Goal: Information Seeking & Learning: Find specific fact

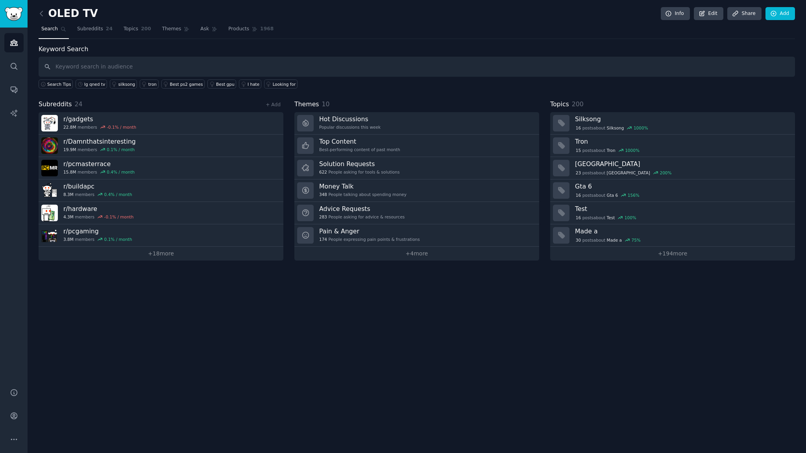
click at [317, 27] on nav "Search Subreddits 24 Topics 200 Themes Ask Products 1968" at bounding box center [417, 31] width 756 height 16
click at [318, 23] on nav "Search Subreddits 24 Topics 200 Themes Ask Products 1968" at bounding box center [417, 31] width 756 height 16
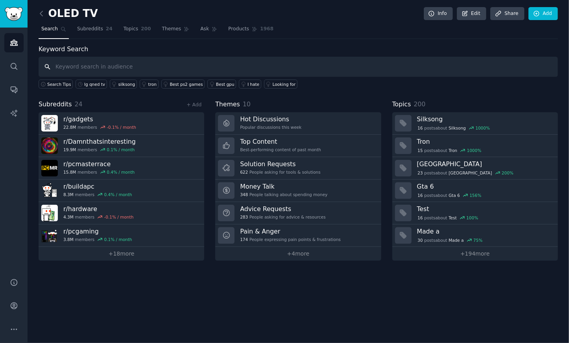
click at [266, 63] on input "text" at bounding box center [299, 67] width 520 height 20
type input "ㅎ"
type input "g"
type input "g5"
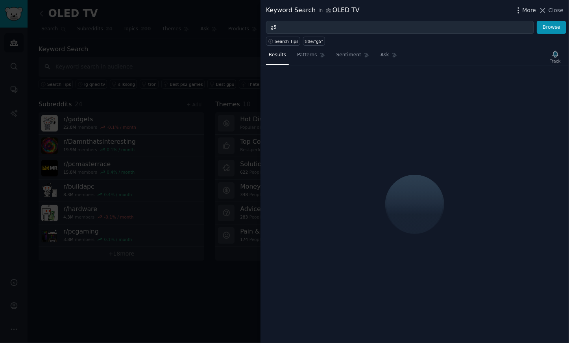
click at [534, 11] on span "More" at bounding box center [530, 10] width 14 height 8
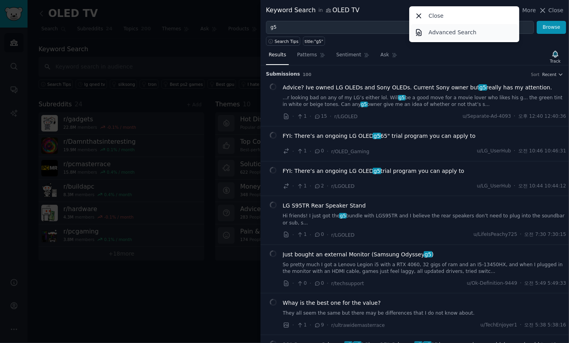
click at [449, 32] on p "Advanced Search" at bounding box center [453, 32] width 48 height 8
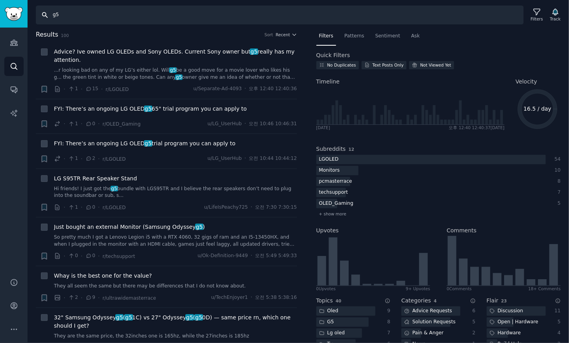
click at [91, 13] on input "g5" at bounding box center [280, 15] width 488 height 19
drag, startPoint x: 78, startPoint y: 13, endPoint x: 25, endPoint y: 13, distance: 52.7
click at [26, 13] on div "Advanced Search Audiences Search Conversations AI Reports Help Account More Sea…" at bounding box center [284, 171] width 569 height 343
type input "c5"
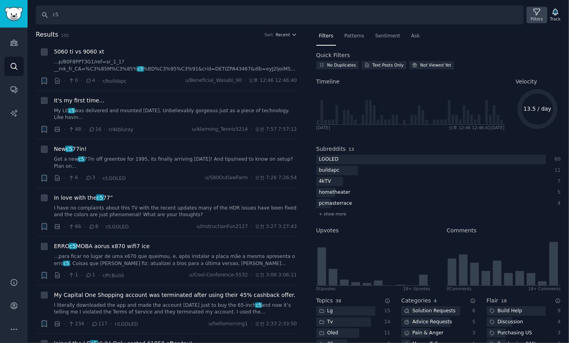
click at [533, 11] on div "Filters" at bounding box center [537, 15] width 20 height 17
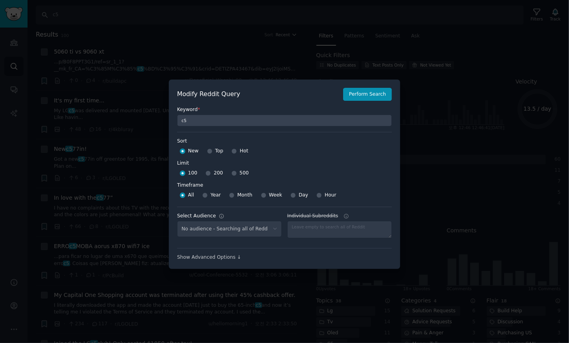
select select "c7830b3eec"
click at [231, 173] on input "500" at bounding box center [234, 173] width 6 height 6
radio input "true"
click at [261, 194] on input "Week" at bounding box center [264, 195] width 6 height 6
radio input "true"
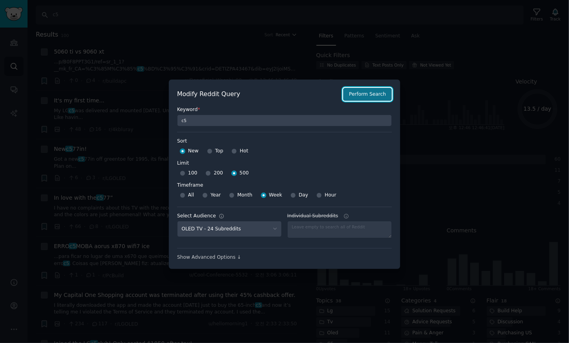
click at [367, 96] on button "Perform Search" at bounding box center [367, 94] width 49 height 13
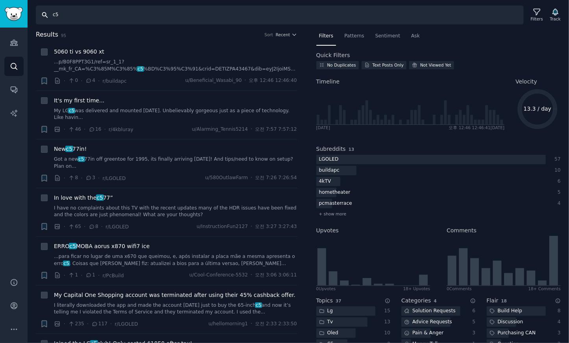
drag, startPoint x: 97, startPoint y: 19, endPoint x: -170, endPoint y: -4, distance: 267.8
click at [0, 0] on html "Audiences Audiences Search Conversations AI Reports Help Account More Search c5…" at bounding box center [284, 171] width 569 height 343
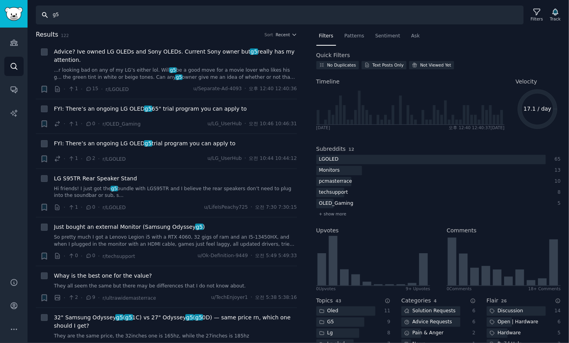
drag, startPoint x: 48, startPoint y: 16, endPoint x: -111, endPoint y: 13, distance: 158.6
click at [0, 13] on html "Audiences Audiences Search Conversations AI Reports Help Account More Search g5…" at bounding box center [284, 171] width 569 height 343
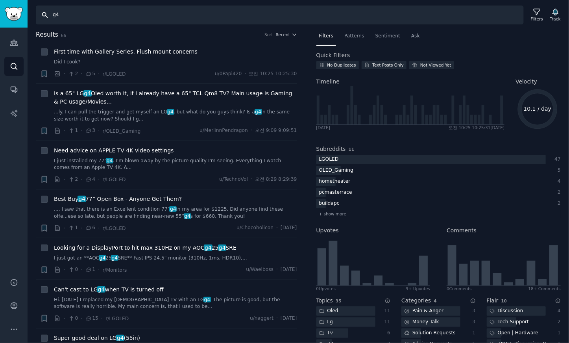
drag, startPoint x: -2, startPoint y: 15, endPoint x: -81, endPoint y: 12, distance: 79.2
click at [0, 12] on html "Audiences Audiences Search Conversations AI Reports Help Account More Search g4…" at bounding box center [284, 171] width 569 height 343
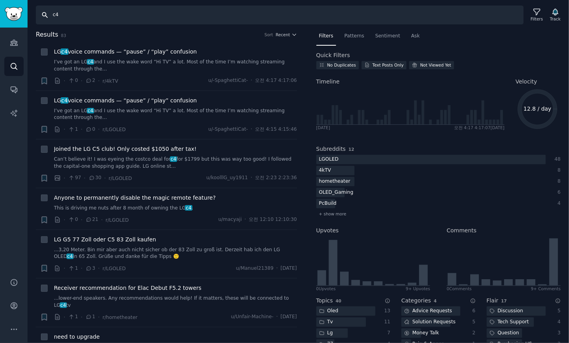
drag, startPoint x: 100, startPoint y: 18, endPoint x: -249, endPoint y: -7, distance: 349.2
click at [0, 0] on html "Advanced Search Audiences Search Conversations AI Reports Help Account More Sea…" at bounding box center [284, 171] width 569 height 343
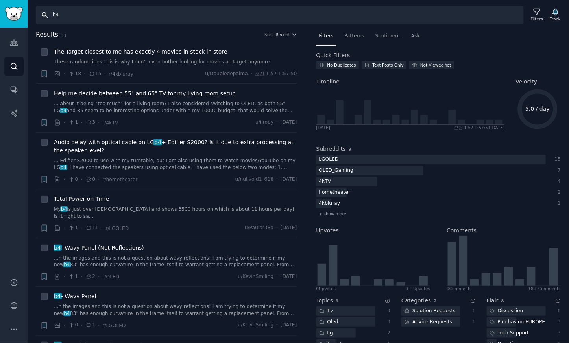
drag, startPoint x: 85, startPoint y: 15, endPoint x: -126, endPoint y: 1, distance: 211.4
click at [0, 1] on html "Advanced Search Audiences Search Conversations AI Reports Help Account More Sea…" at bounding box center [284, 171] width 569 height 343
type input "b"
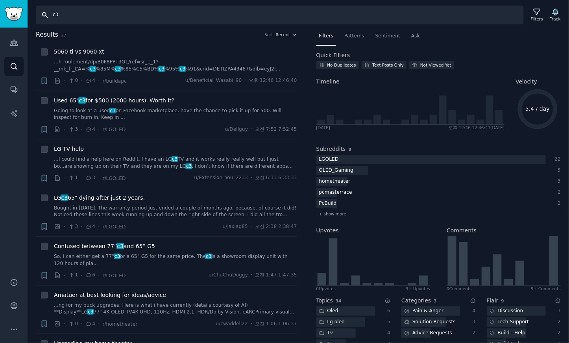
drag, startPoint x: 65, startPoint y: 13, endPoint x: -214, endPoint y: -11, distance: 280.1
click at [0, 0] on html "Advanced Search Audiences Search Conversations AI Reports Help Account More Sea…" at bounding box center [284, 171] width 569 height 343
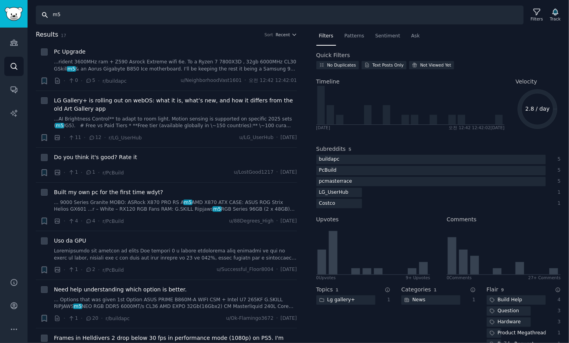
drag, startPoint x: 102, startPoint y: 15, endPoint x: -68, endPoint y: 11, distance: 170.5
click at [0, 11] on html "Advanced Search Audiences Search Conversations AI Reports Help Account More Sea…" at bounding box center [284, 171] width 569 height 343
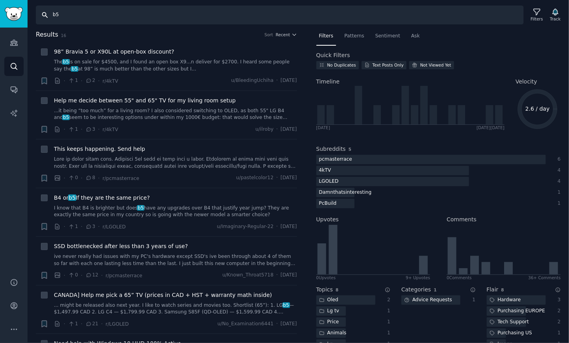
drag, startPoint x: 95, startPoint y: 14, endPoint x: -215, endPoint y: 4, distance: 310.3
click at [0, 4] on html "Advanced Search Audiences Search Conversations AI Reports Help Account More Sea…" at bounding box center [284, 171] width 569 height 343
type input "c2"
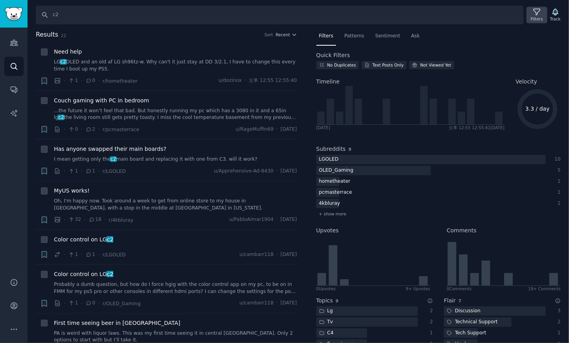
click at [538, 13] on icon at bounding box center [537, 12] width 6 height 6
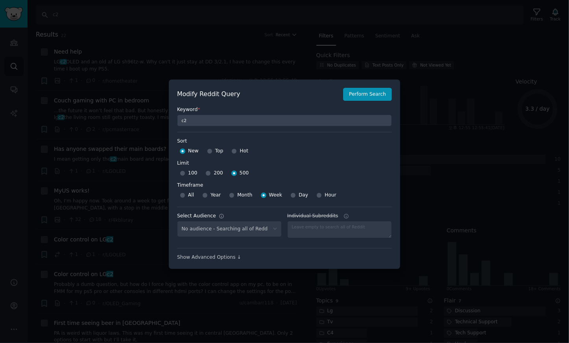
select select "c7830b3eec"
click at [327, 45] on div at bounding box center [284, 171] width 569 height 343
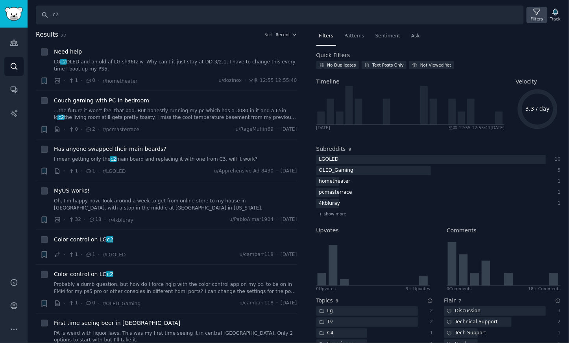
click at [538, 15] on icon at bounding box center [537, 12] width 6 height 6
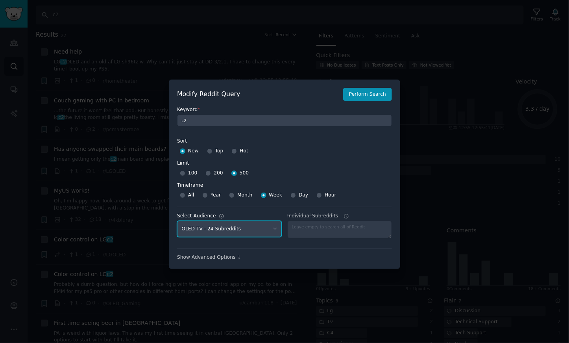
click at [248, 226] on select "No audience - Searching all of Reddit stanbyme - 35 Subreddits internetexplorer…" at bounding box center [229, 229] width 105 height 16
select select "a094687530"
click at [177, 221] on select "No audience - Searching all of Reddit stanbyme - 35 Subreddits internetexplorer…" at bounding box center [229, 229] width 105 height 16
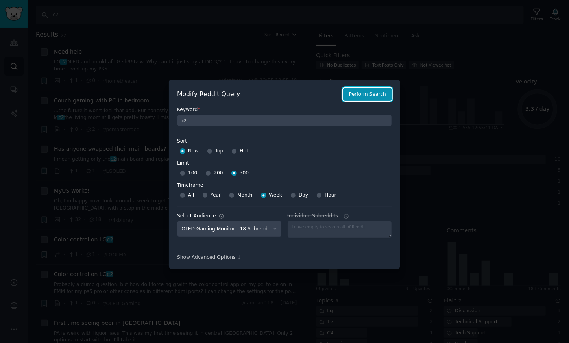
drag, startPoint x: 363, startPoint y: 94, endPoint x: 268, endPoint y: 94, distance: 95.2
click at [362, 94] on button "Perform Search" at bounding box center [367, 94] width 49 height 13
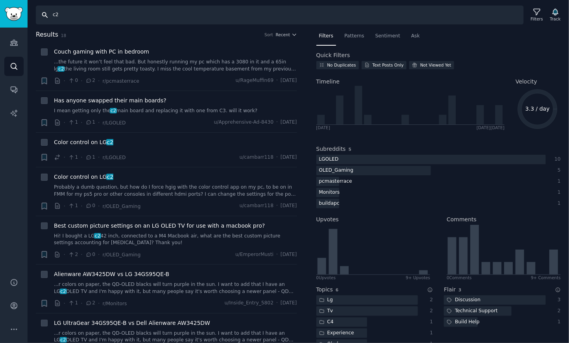
drag, startPoint x: 127, startPoint y: 17, endPoint x: -12, endPoint y: 17, distance: 138.9
click at [0, 17] on html "Advanced Search Audiences Search Conversations AI Reports Help Account More Sea…" at bounding box center [284, 171] width 569 height 343
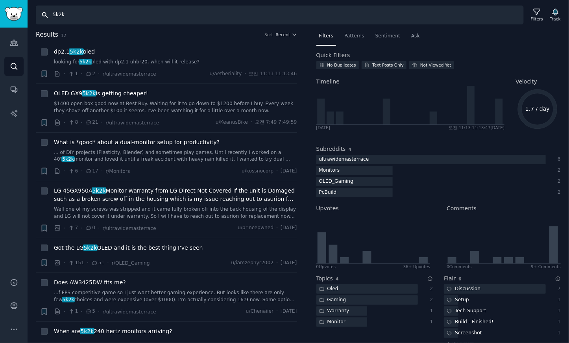
drag, startPoint x: 39, startPoint y: 12, endPoint x: -115, endPoint y: -6, distance: 155.2
click at [0, 0] on html "Advanced Search Audiences Search Conversations AI Reports Help Account More Sea…" at bounding box center [284, 171] width 569 height 343
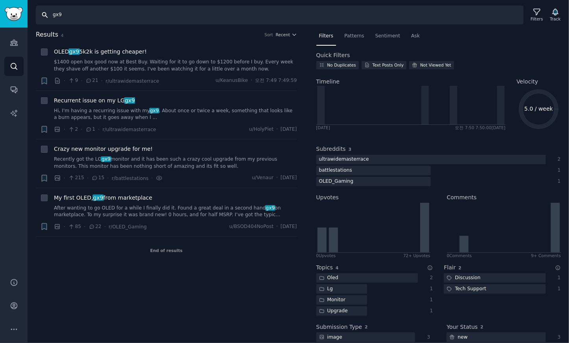
drag, startPoint x: 76, startPoint y: 12, endPoint x: -102, endPoint y: 9, distance: 177.9
click at [0, 9] on html "Advanced Search Audiences Search Conversations AI Reports Help Account More Sea…" at bounding box center [284, 171] width 569 height 343
paste input "27GX790A"
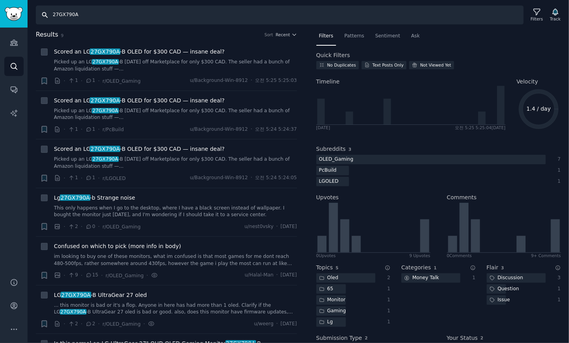
drag, startPoint x: 85, startPoint y: 15, endPoint x: -226, endPoint y: -9, distance: 311.4
click at [0, 0] on html "Advanced Search Audiences Search Conversations AI Reports Help Account More Sea…" at bounding box center [284, 171] width 569 height 343
paste input "45GX95"
type input "45GX950A"
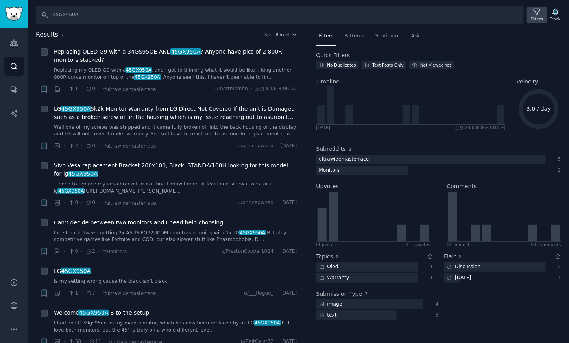
click at [541, 14] on icon at bounding box center [537, 12] width 8 height 8
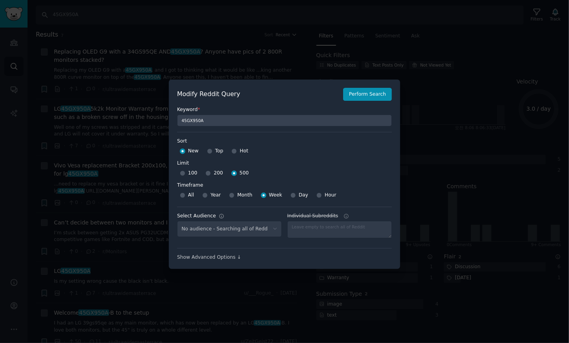
select select "a094687530"
click at [285, 30] on div at bounding box center [284, 171] width 569 height 343
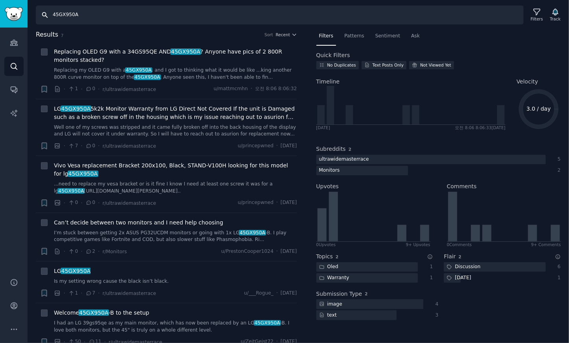
click at [123, 19] on input "45GX950A" at bounding box center [280, 15] width 488 height 19
drag, startPoint x: 140, startPoint y: 18, endPoint x: -148, endPoint y: 3, distance: 288.1
click at [0, 3] on html "Advanced Search Audiences Search Conversations AI Reports Help Account More Sea…" at bounding box center [284, 171] width 569 height 343
paste input "27GS95QE"
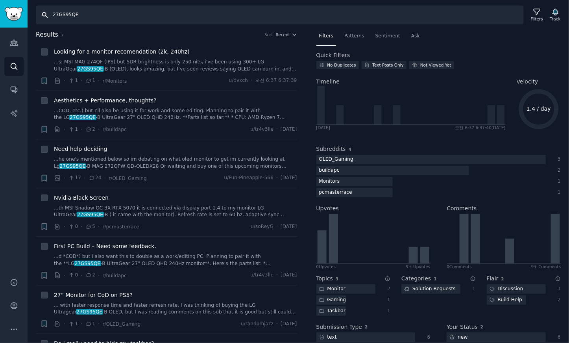
click at [132, 22] on input "27GS95QE" at bounding box center [280, 15] width 488 height 19
drag, startPoint x: 143, startPoint y: 14, endPoint x: -147, endPoint y: -5, distance: 290.3
click at [0, 0] on html "Advanced Search Audiences Search Conversations AI Reports Help Account More Sea…" at bounding box center [284, 171] width 569 height 343
paste input "34"
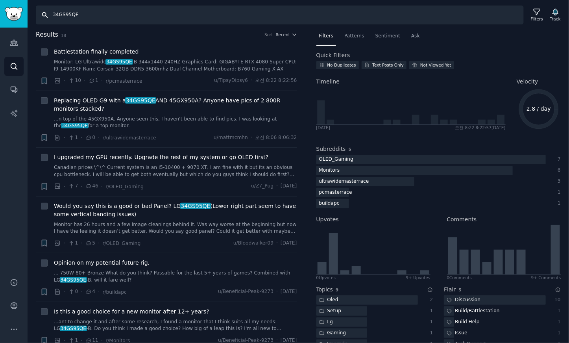
drag, startPoint x: 109, startPoint y: 14, endPoint x: -103, endPoint y: 7, distance: 212.2
click at [0, 7] on html "Audiences Audiences Search Conversations AI Reports Help Account More Search 34…" at bounding box center [284, 171] width 569 height 343
paste input "2GS95U"
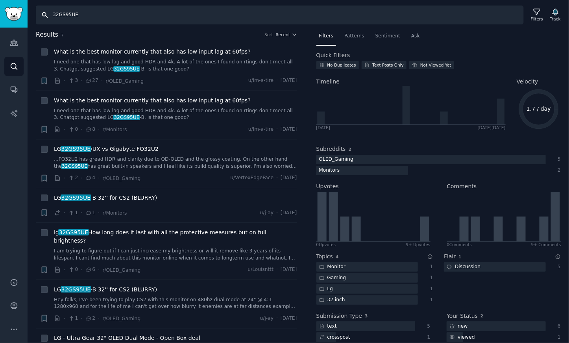
drag, startPoint x: 126, startPoint y: 13, endPoint x: -92, endPoint y: 2, distance: 217.9
click at [0, 2] on html "Advanced Search Audiences Search Conversations AI Reports Help Account More Sea…" at bounding box center [284, 171] width 569 height 343
paste input "27GS85Q"
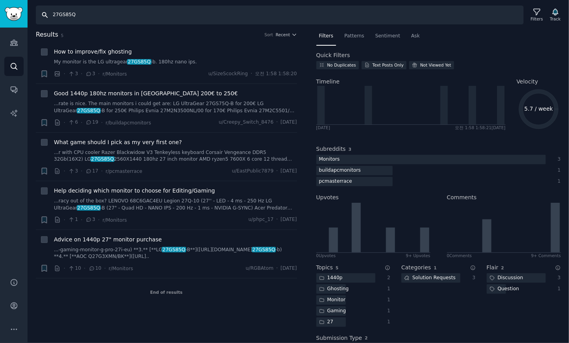
click at [92, 11] on input "27GS85Q" at bounding box center [280, 15] width 488 height 19
drag, startPoint x: 102, startPoint y: 14, endPoint x: -77, endPoint y: 11, distance: 179.5
click at [0, 11] on html "Conversations Audiences Search Conversations AI Reports Help Account More Searc…" at bounding box center [284, 171] width 569 height 343
paste input "gx700a"
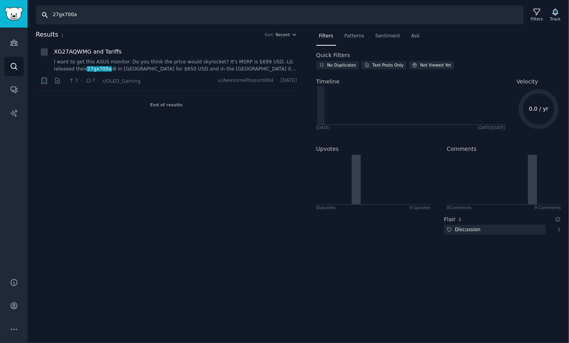
drag, startPoint x: 102, startPoint y: 12, endPoint x: -145, endPoint y: 1, distance: 246.6
click at [0, 1] on html "Conversations Audiences Search Conversations AI Reports Help Account More Searc…" at bounding box center [284, 171] width 569 height 343
paste input "45GS95QE"
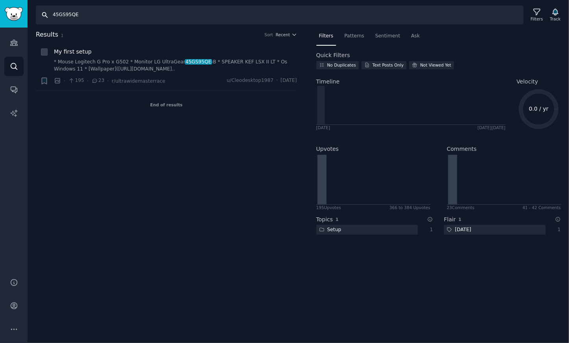
click at [126, 15] on input "45GS95QE" at bounding box center [280, 15] width 488 height 19
drag, startPoint x: 67, startPoint y: 15, endPoint x: -113, endPoint y: 14, distance: 179.1
click at [0, 14] on html "Advanced Search Audiences Search Conversations AI Reports Help Account More Sea…" at bounding box center [284, 171] width 569 height 343
paste input "27GP750-B"
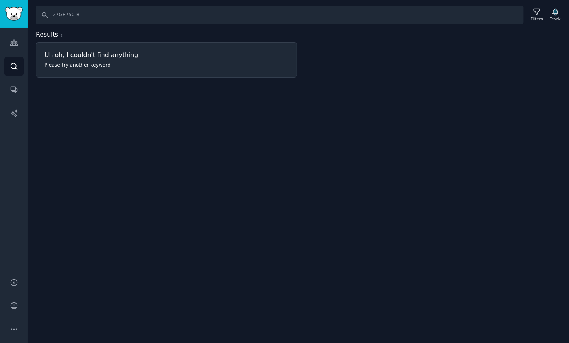
click at [193, 146] on div "Search 27GP750-B Filters Track Results 0 Uh oh, I couldn't find anything Please…" at bounding box center [299, 171] width 542 height 343
click at [296, 149] on div "Search 27GP750-B Filters Track Results 0 Uh oh, I couldn't find anything Please…" at bounding box center [299, 171] width 542 height 343
drag, startPoint x: 113, startPoint y: 17, endPoint x: -100, endPoint y: 13, distance: 213.3
click at [0, 13] on html "Conversations Audiences Search Conversations AI Reports Help Account More Searc…" at bounding box center [284, 171] width 569 height 343
type input "5k2k"
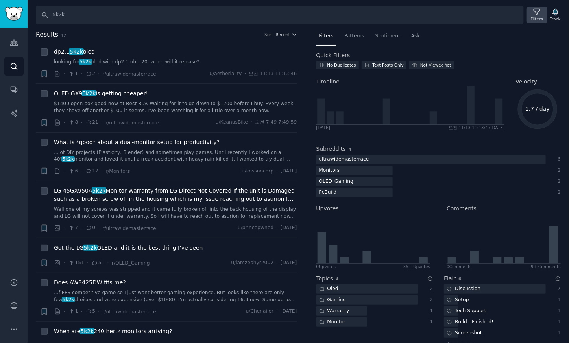
click at [538, 17] on div "Filters" at bounding box center [537, 19] width 12 height 6
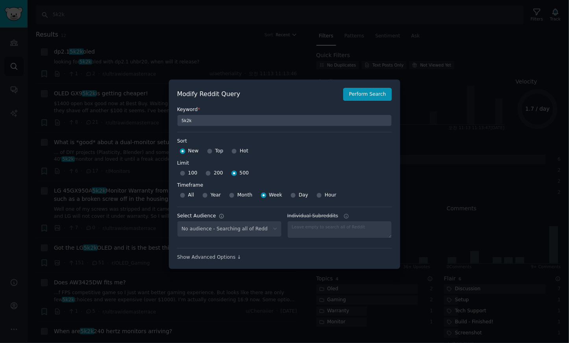
select select "a094687530"
click at [283, 91] on h2 "Modify Reddit Query" at bounding box center [258, 94] width 162 height 10
click at [241, 59] on div at bounding box center [284, 171] width 569 height 343
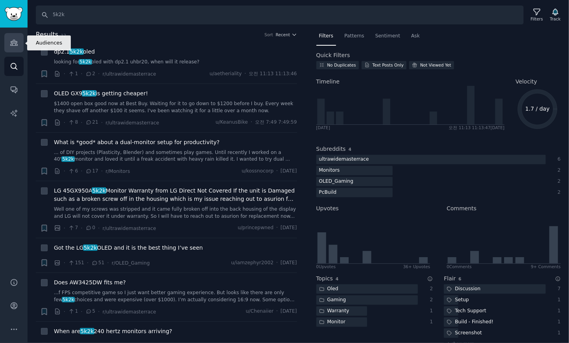
click at [15, 44] on icon "Sidebar" at bounding box center [14, 43] width 8 height 8
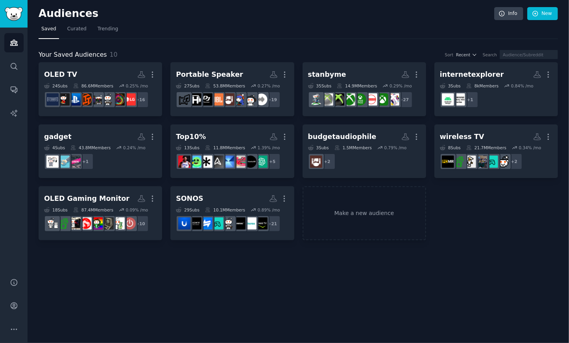
click at [420, 272] on div "Audiences Info New Saved Curated Trending Your Saved Audiences 10 Sort Recent S…" at bounding box center [299, 171] width 542 height 343
click at [187, 277] on div "Audiences Info New Saved Curated Trending Your Saved Audiences 10 Sort Recent S…" at bounding box center [299, 171] width 542 height 343
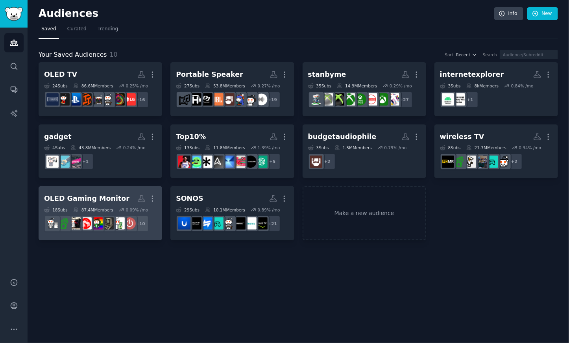
click at [108, 192] on h2 "OLED Gaming Monitor More" at bounding box center [100, 199] width 113 height 14
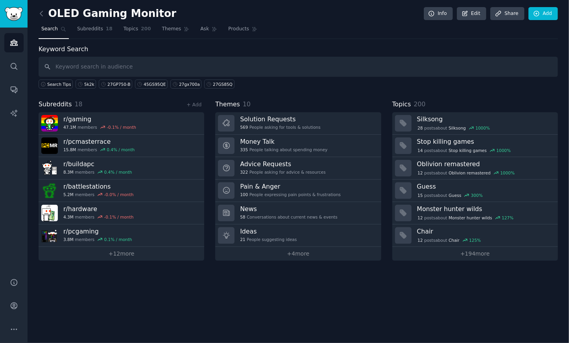
click at [92, 271] on div "OLED Gaming Monitor Info Edit Share Add Search Subreddits 18 Topics 200 Themes …" at bounding box center [299, 171] width 542 height 343
click at [120, 252] on link "+ 12 more" at bounding box center [122, 254] width 166 height 14
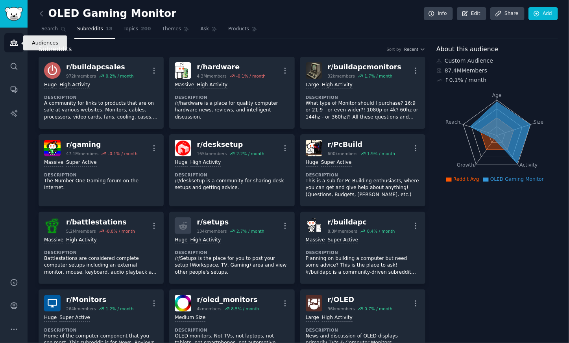
click at [13, 41] on icon "Sidebar" at bounding box center [13, 43] width 7 height 6
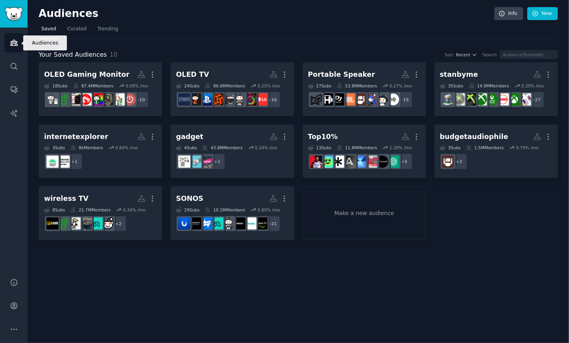
click at [15, 44] on icon "Sidebar" at bounding box center [13, 43] width 7 height 6
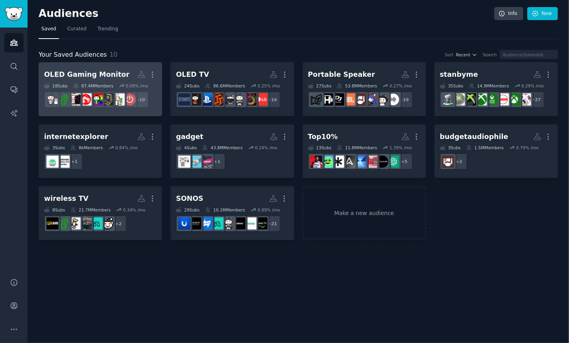
click at [110, 70] on div "OLED Gaming Monitor" at bounding box center [86, 75] width 85 height 10
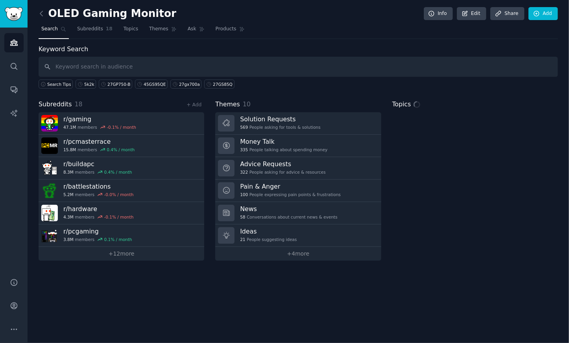
click at [93, 68] on input "text" at bounding box center [299, 67] width 520 height 20
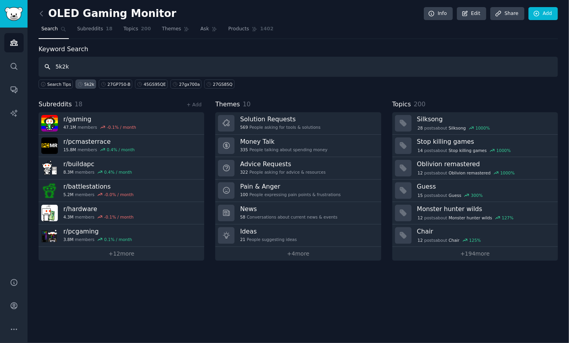
type input "5k2k"
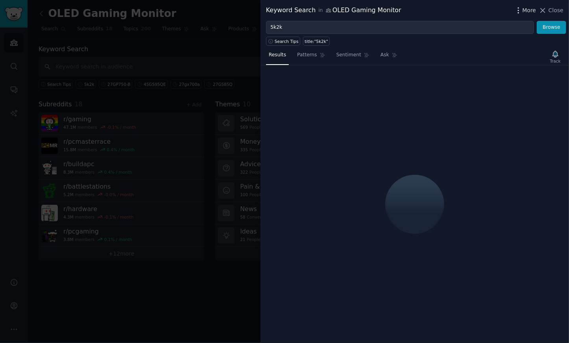
click at [531, 11] on span "More" at bounding box center [530, 10] width 14 height 8
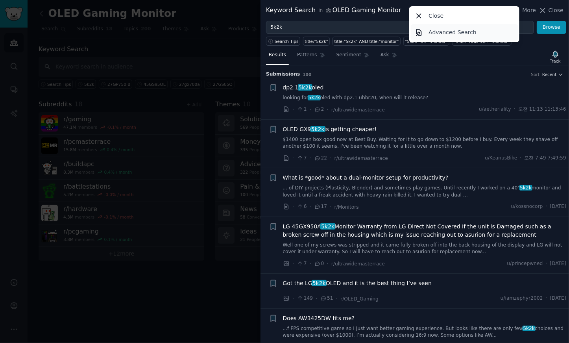
click at [465, 32] on p "Advanced Search" at bounding box center [453, 32] width 48 height 8
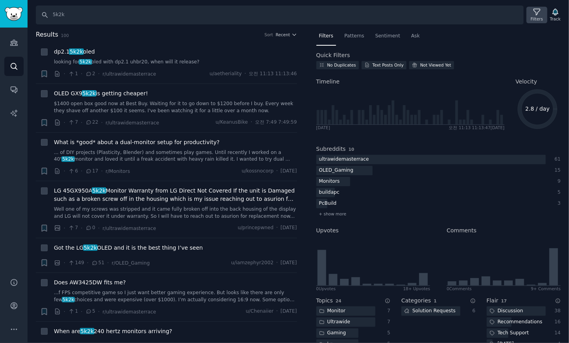
click at [541, 11] on icon at bounding box center [537, 12] width 8 height 8
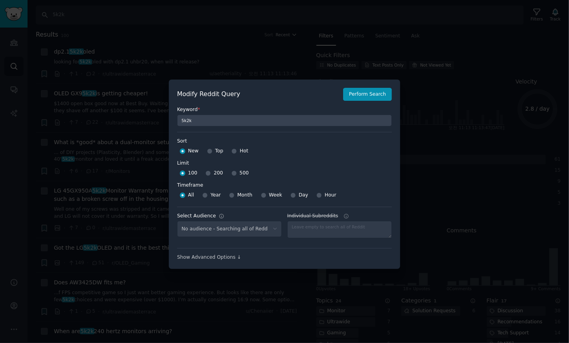
select select "a094687530"
click at [231, 173] on input "500" at bounding box center [234, 173] width 6 height 6
radio input "true"
click at [261, 195] on input "Week" at bounding box center [264, 195] width 6 height 6
radio input "true"
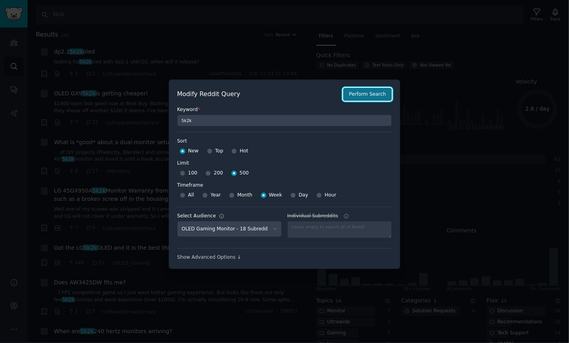
click at [365, 94] on button "Perform Search" at bounding box center [367, 94] width 49 height 13
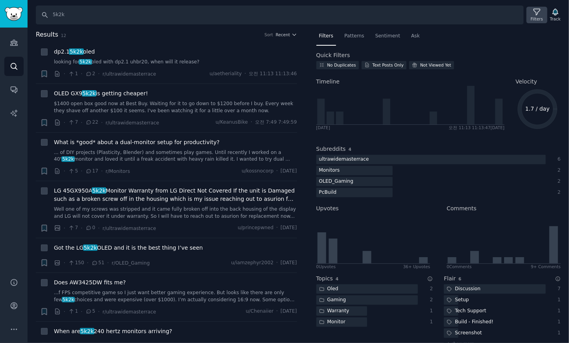
click at [533, 12] on div "Filters" at bounding box center [537, 15] width 20 height 17
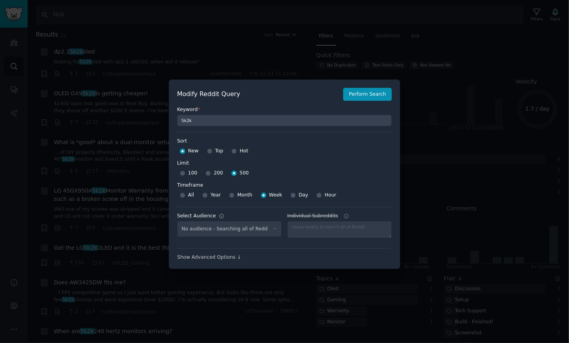
select select "a094687530"
click at [223, 42] on div at bounding box center [284, 171] width 569 height 343
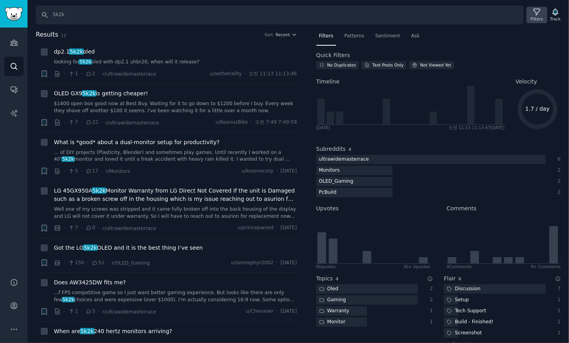
click at [536, 12] on icon at bounding box center [537, 12] width 8 height 8
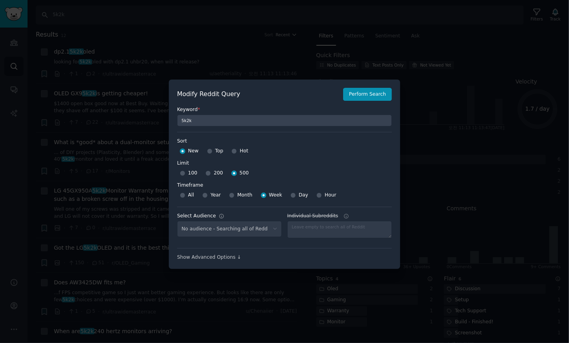
select select "a094687530"
click at [269, 38] on div at bounding box center [284, 171] width 569 height 343
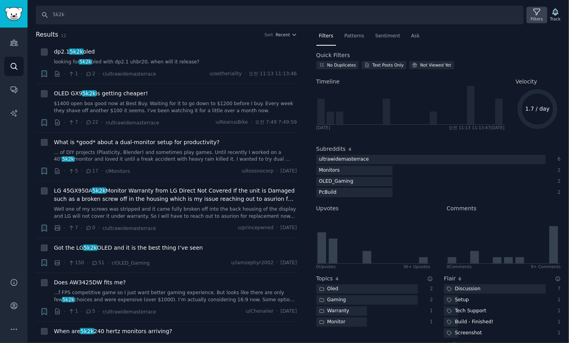
click at [537, 17] on div "Filters" at bounding box center [537, 19] width 12 height 6
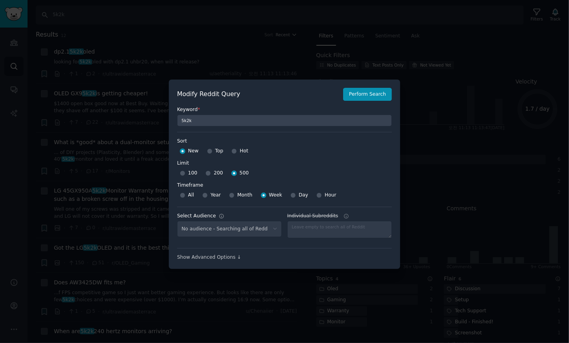
select select "a094687530"
click at [261, 231] on select "No audience - Searching all of Reddit stanbyme - 35 Subreddits internetexplorer…" at bounding box center [229, 229] width 105 height 16
select select
click at [177, 221] on select "No audience - Searching all of Reddit stanbyme - 35 Subreddits internetexplorer…" at bounding box center [229, 229] width 105 height 16
click at [368, 95] on button "Perform Search" at bounding box center [367, 94] width 49 height 13
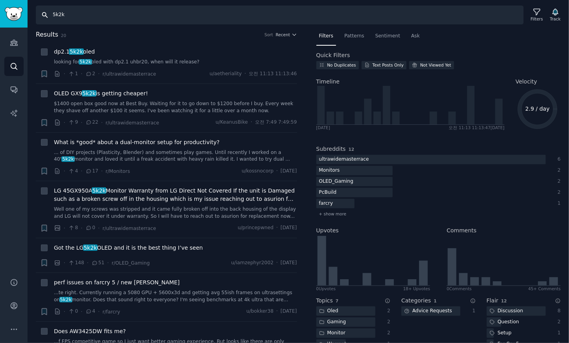
drag, startPoint x: 82, startPoint y: 12, endPoint x: 6, endPoint y: 11, distance: 76.4
click at [45, 12] on input "5k2k" at bounding box center [280, 15] width 488 height 19
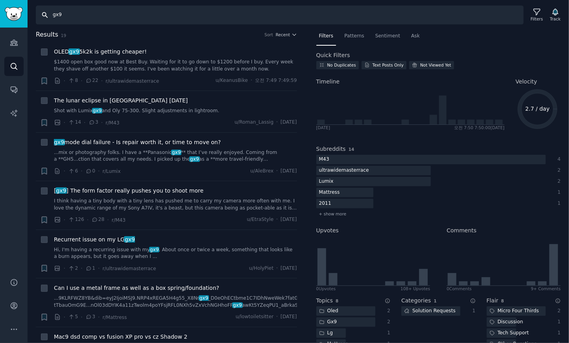
click at [90, 16] on input "gx9" at bounding box center [280, 15] width 488 height 19
drag, startPoint x: 104, startPoint y: 16, endPoint x: -105, endPoint y: 13, distance: 209.4
click at [0, 13] on html "Audiences Audiences Search Conversations AI Reports Help Account More Search gx…" at bounding box center [284, 171] width 569 height 343
paste input "45GX950A"
type input "45GX950A"
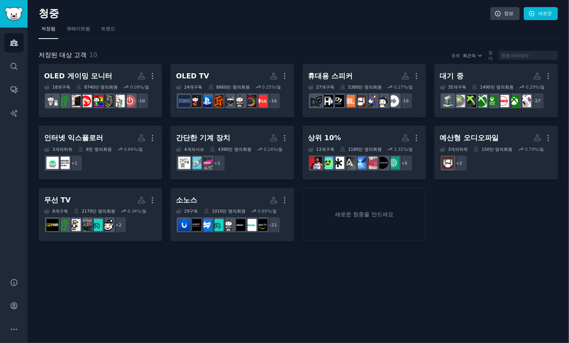
click at [386, 21] on div "청중 정보 새로운" at bounding box center [299, 15] width 520 height 16
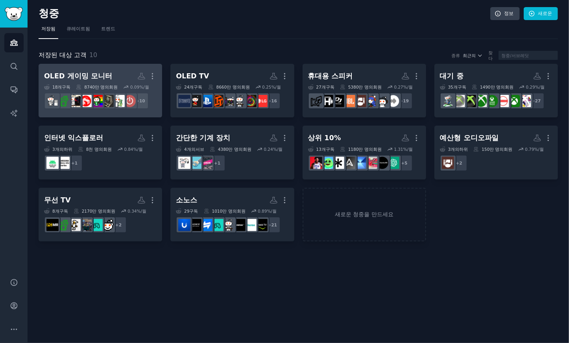
click at [116, 75] on h2 "OLED 게이밍 모니터 더" at bounding box center [100, 76] width 113 height 14
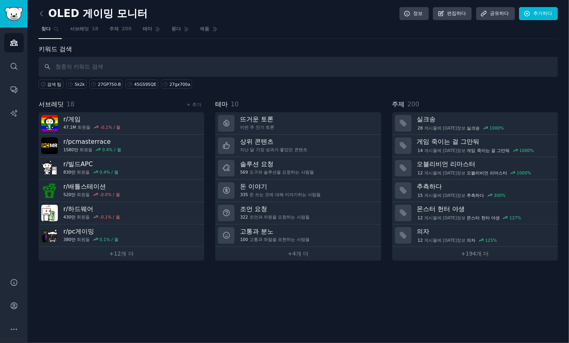
click at [140, 291] on div "OLED 게이밍 모니터 정보 편집하다 공유하다 추가하다 찾다 서브레딧 18 주제 200 테마 묻다 제품 키워드 검색 검색 팁 5k2k 27GP…" at bounding box center [299, 171] width 542 height 343
click at [16, 67] on icon "사이드바" at bounding box center [14, 66] width 8 height 8
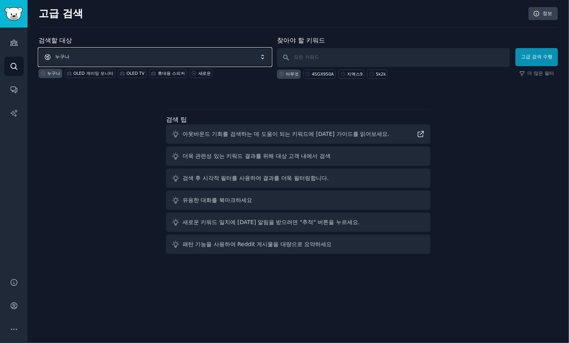
click at [257, 58] on span "누구나" at bounding box center [155, 57] width 233 height 18
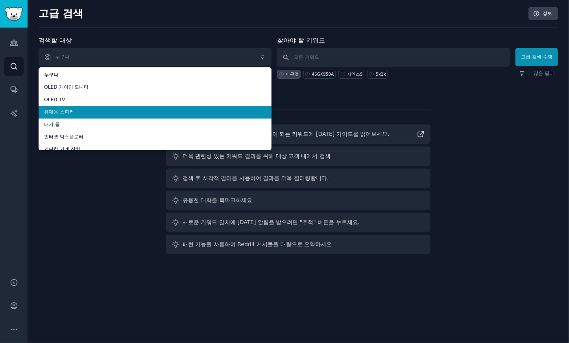
click at [103, 112] on span "휴대용 스피커" at bounding box center [155, 112] width 222 height 7
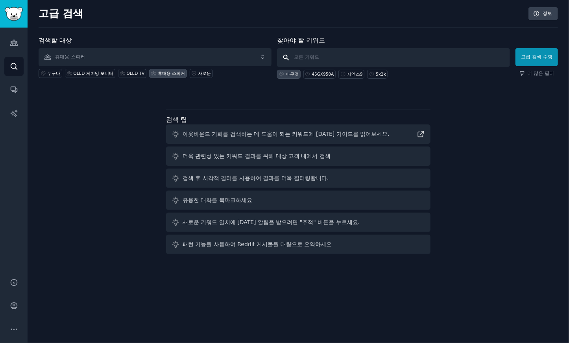
click at [341, 56] on input "text" at bounding box center [393, 57] width 233 height 19
type input "jbl partybox"
click button "고급 검색 수행" at bounding box center [537, 57] width 43 height 18
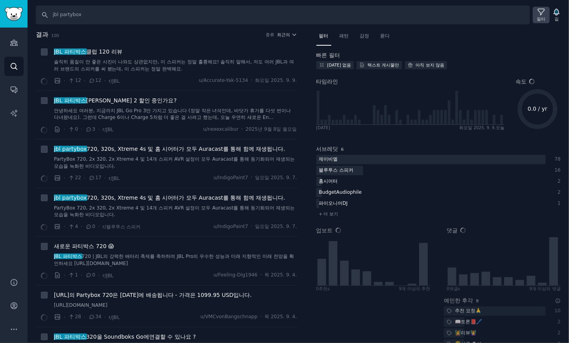
click at [541, 13] on icon at bounding box center [541, 12] width 6 height 6
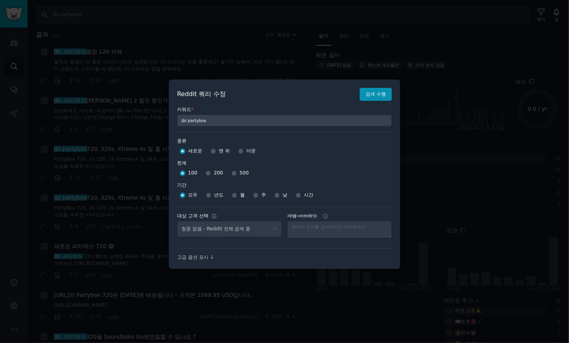
select select "d5641c5a1a"
click at [434, 24] on div at bounding box center [284, 171] width 569 height 343
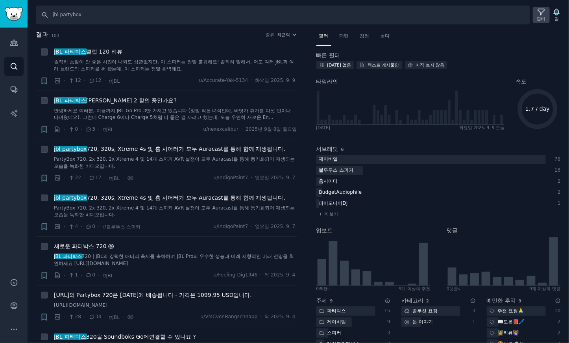
click at [539, 13] on icon at bounding box center [541, 12] width 8 height 8
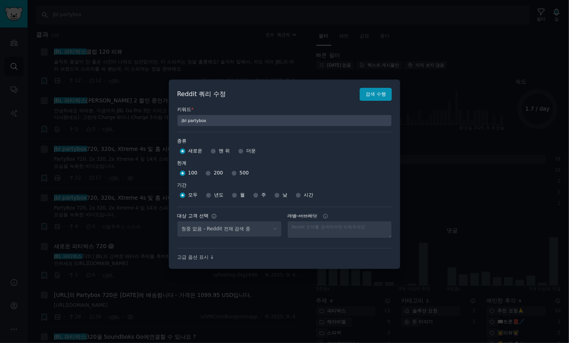
select select "d5641c5a1a"
click at [254, 196] on input "주" at bounding box center [256, 195] width 6 height 6
radio input "true"
click at [231, 172] on input "500" at bounding box center [234, 173] width 6 height 6
radio input "true"
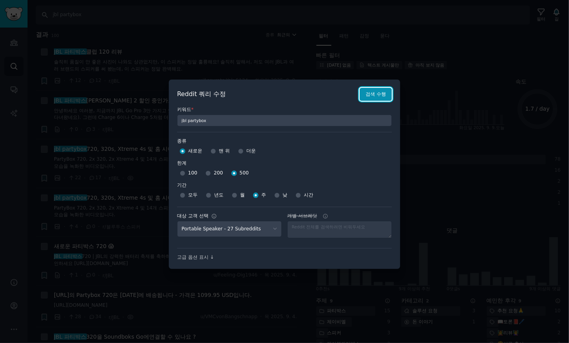
click at [374, 96] on font "검색 수행" at bounding box center [376, 94] width 20 height 6
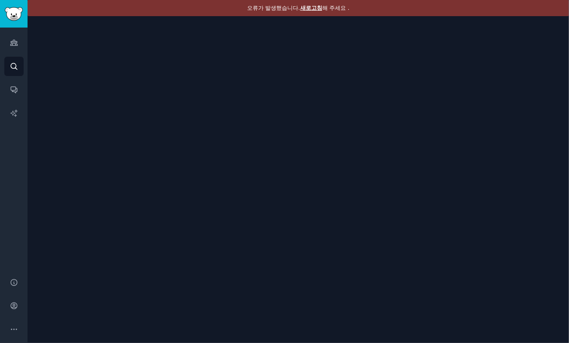
click at [309, 8] on font "새로고침" at bounding box center [311, 8] width 22 height 6
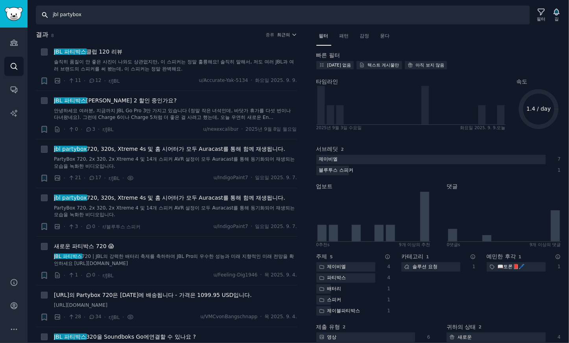
click at [98, 13] on input "jbl partybox" at bounding box center [283, 15] width 494 height 19
drag, startPoint x: 59, startPoint y: 16, endPoint x: 192, endPoint y: 26, distance: 133.4
click at [190, 26] on div "찾다 jbl partybox 필터 길 결과 8 종류 최근의 + JBL 파티박스 클럽 120 리뷰 솔직히 품질이 안 좋은 사진이 나와도 상관없지…" at bounding box center [299, 171] width 542 height 343
type input "jbl charge"
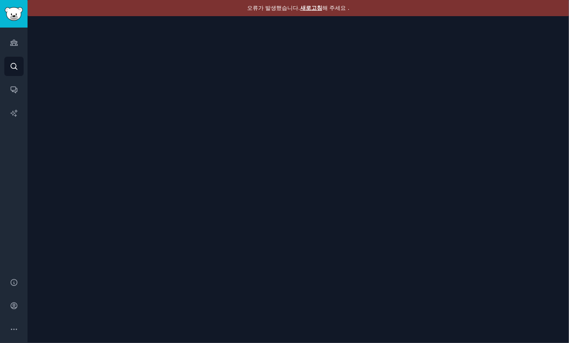
click at [310, 5] on font "새로고침" at bounding box center [311, 8] width 22 height 6
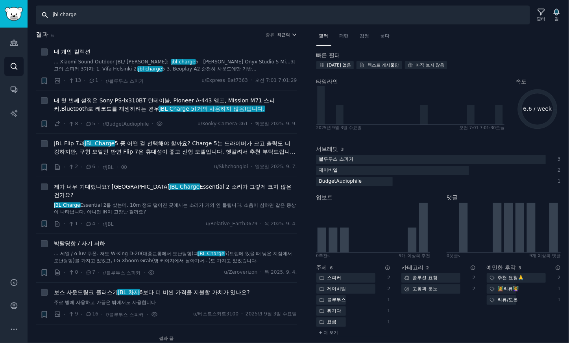
drag, startPoint x: 60, startPoint y: 16, endPoint x: 292, endPoint y: 31, distance: 233.1
click at [280, 31] on div "찾다 jbl charge 필터 길 결과 6 종류 최근의 + 내 개인 컬렉션 ... Xiaomi Sound Outdoor JBL/ Harman …" at bounding box center [299, 171] width 542 height 343
type input "jbl flip"
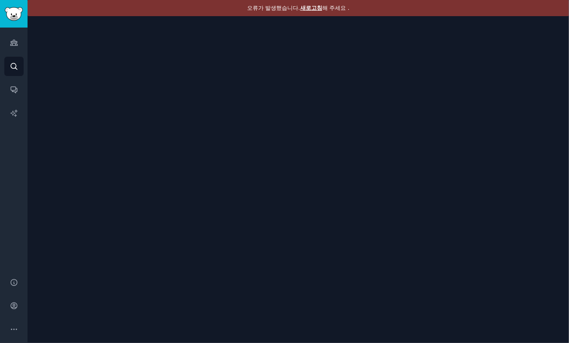
click at [318, 9] on font "새로고침" at bounding box center [311, 8] width 22 height 6
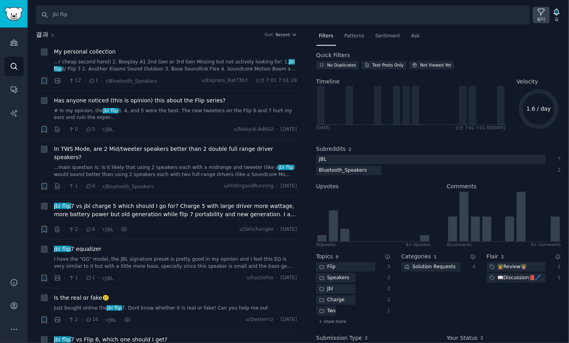
click at [535, 14] on div "필터" at bounding box center [541, 15] width 17 height 17
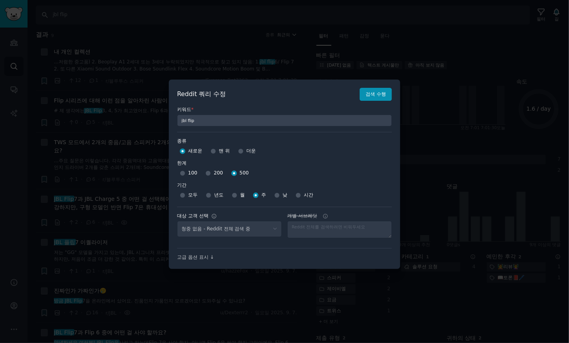
select select "d5641c5a1a"
click at [307, 55] on div at bounding box center [284, 171] width 569 height 343
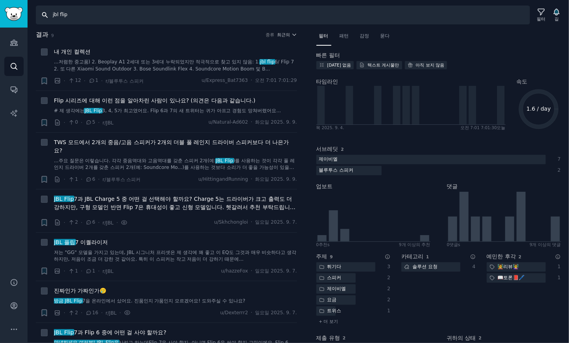
drag, startPoint x: 27, startPoint y: 9, endPoint x: -105, endPoint y: 7, distance: 132.6
click at [0, 7] on html "청중 찾다 대화 AI 보고서 돕다 계정 더 찾다 jbl flip 필터 길 결과 9 종류 최근의 + 내 개인 컬렉션 ...저렴한 중고품) 2. …" at bounding box center [284, 171] width 569 height 343
type input "xboom grab"
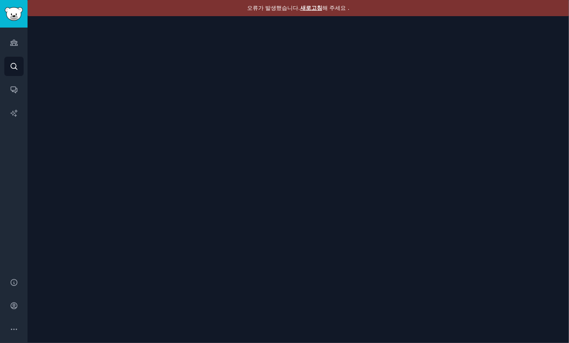
click at [312, 7] on font "새로고침" at bounding box center [311, 8] width 22 height 6
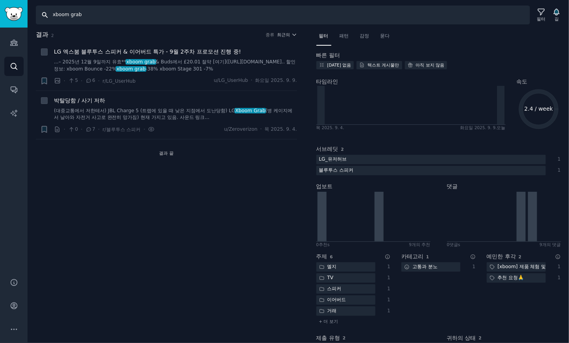
drag, startPoint x: 165, startPoint y: 12, endPoint x: -49, endPoint y: 5, distance: 214.2
click at [0, 5] on html "청중 찾다 대화 AI 보고서 돕다 계정 더 찾다 xboom grab 필터 길 결과 2 종류 최근의 + LG 엑스붐 블루투스 스피커 & 이어버드…" at bounding box center [284, 171] width 569 height 343
type input "s"
type input "xboom stage"
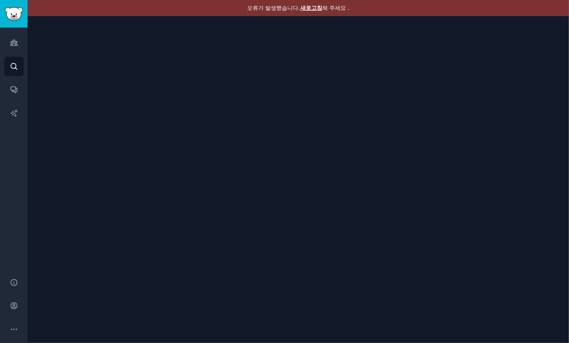
click at [309, 5] on font "새로고침" at bounding box center [311, 8] width 22 height 6
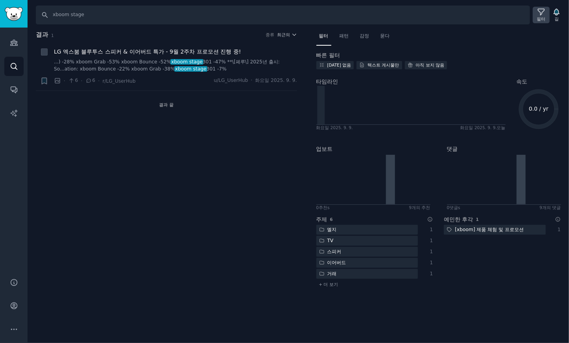
click at [542, 17] on font "필터" at bounding box center [541, 19] width 9 height 5
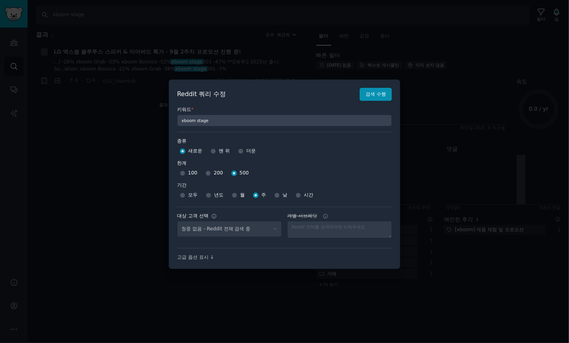
select select "d5641c5a1a"
click at [262, 226] on select "No audience - Searching all of Reddit stanbyme - 35 Subreddits internetexplorer…" at bounding box center [229, 229] width 105 height 16
select select
click at [177, 221] on select "No audience - Searching all of Reddit stanbyme - 35 Subreddits internetexplorer…" at bounding box center [229, 229] width 105 height 16
click at [383, 93] on font "검색 수행" at bounding box center [376, 94] width 20 height 6
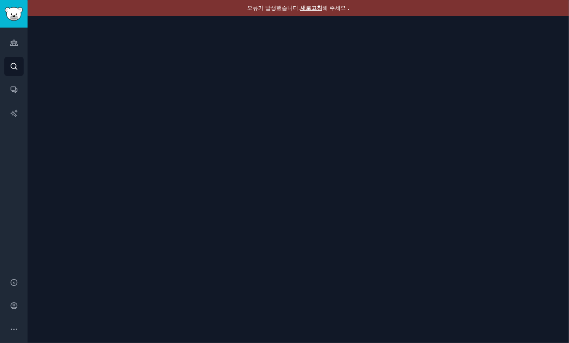
click at [314, 7] on font "새로고침" at bounding box center [311, 8] width 22 height 6
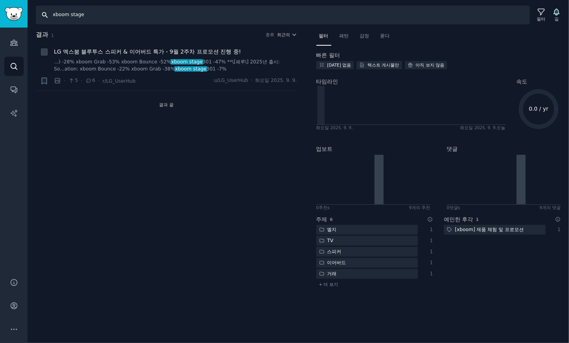
drag, startPoint x: 69, startPoint y: 14, endPoint x: 318, endPoint y: 32, distance: 249.4
click at [281, 31] on div "찾다 xboom stage 필터 길 결과 1 종류 최근의 + LG 엑스붐 블루투스 스피커 & 이어버드 특가 - 9월 2주차 프로모션 진행 중!…" at bounding box center [299, 171] width 542 height 343
type input "xboom grab"
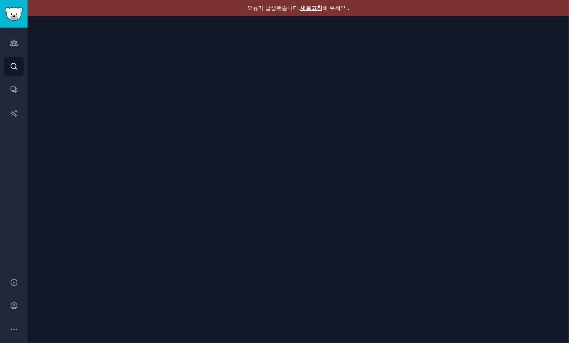
click at [315, 8] on font "새로고침" at bounding box center [311, 8] width 22 height 6
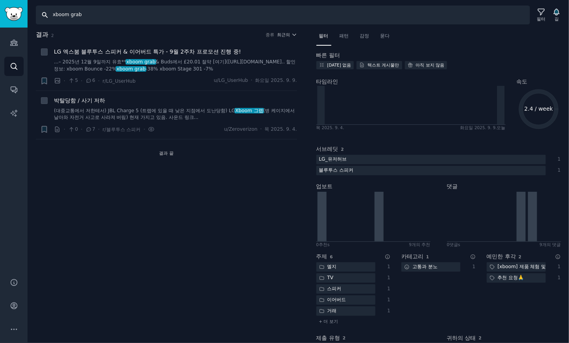
drag, startPoint x: 70, startPoint y: 14, endPoint x: 218, endPoint y: 20, distance: 148.5
click at [176, 17] on input "xboom grab" at bounding box center [283, 15] width 494 height 19
type input "xboom bounce"
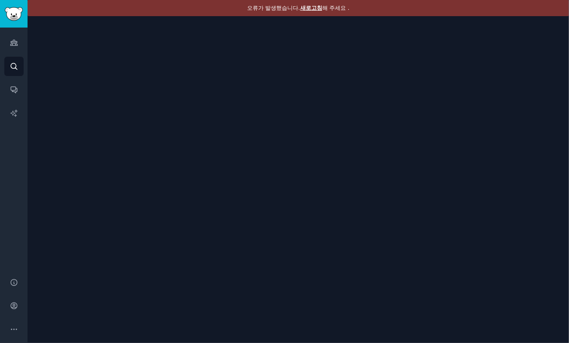
click at [307, 8] on font "새로고침" at bounding box center [311, 8] width 22 height 6
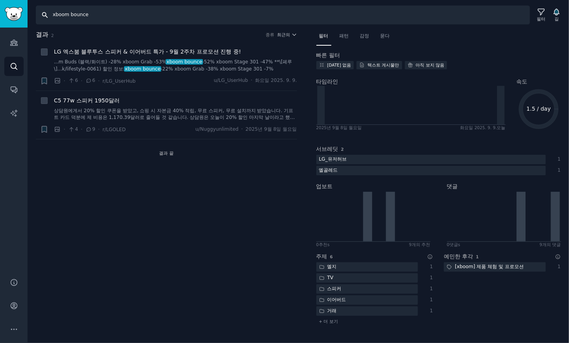
drag, startPoint x: 83, startPoint y: 15, endPoint x: 264, endPoint y: 23, distance: 180.8
click at [222, 22] on input "xboom bounce" at bounding box center [283, 15] width 494 height 19
type input "xboom buds"
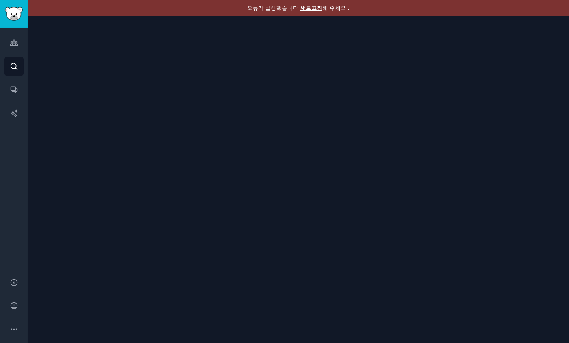
click at [313, 3] on div "오류가 발생했습니다. 새로고침 해 주세요 ." at bounding box center [299, 8] width 542 height 16
click at [313, 6] on font "새로고침" at bounding box center [311, 8] width 22 height 6
